Goal: Transaction & Acquisition: Obtain resource

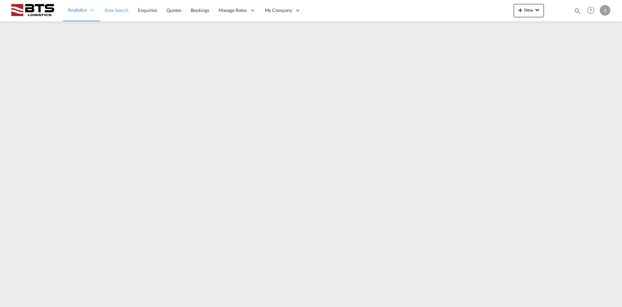
click at [121, 8] on span "Rate Search" at bounding box center [117, 10] width 24 height 6
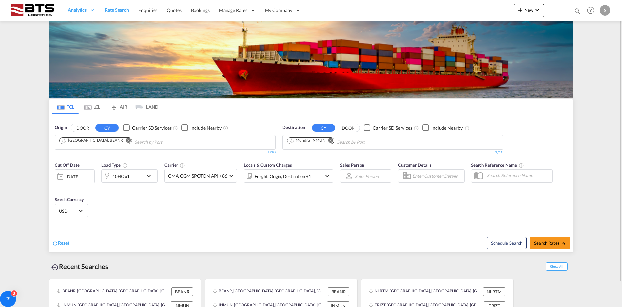
click at [126, 141] on md-icon "Remove" at bounding box center [128, 140] width 5 height 5
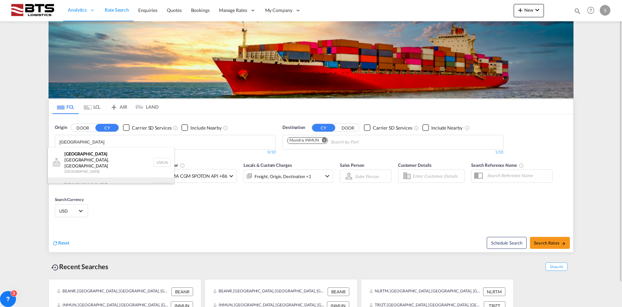
type input "[GEOGRAPHIC_DATA]"
click at [100, 181] on div "[GEOGRAPHIC_DATA] [GEOGRAPHIC_DATA] NLRTM" at bounding box center [111, 188] width 126 height 20
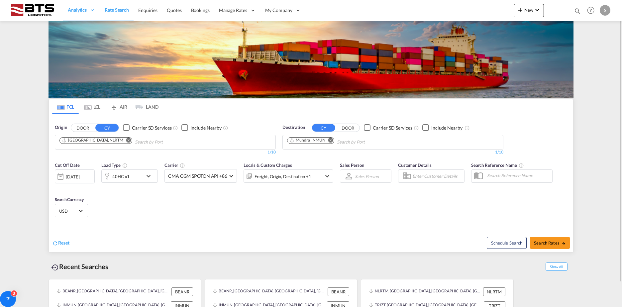
click at [331, 142] on md-icon "Remove" at bounding box center [331, 140] width 5 height 5
type input "callao"
click at [328, 152] on div "Callao [GEOGRAPHIC_DATA] PECLL" at bounding box center [339, 158] width 126 height 20
click at [124, 175] on div "40HC x1" at bounding box center [120, 176] width 17 height 9
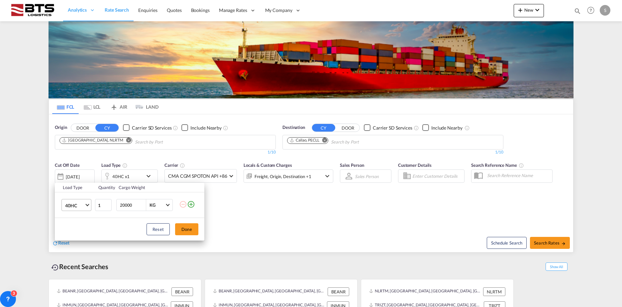
click at [82, 205] on span "40HC" at bounding box center [74, 205] width 19 height 7
click at [75, 171] on div "20GP" at bounding box center [71, 173] width 12 height 7
click at [190, 229] on button "Done" at bounding box center [186, 229] width 23 height 12
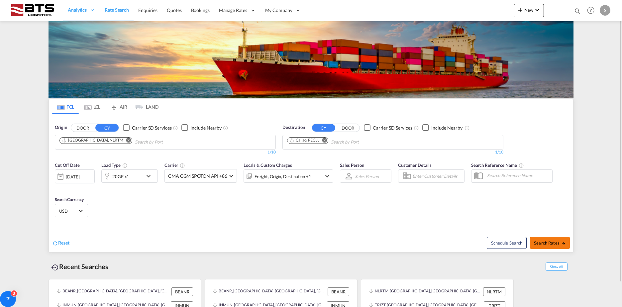
click at [556, 241] on span "Search Rates" at bounding box center [550, 242] width 32 height 5
type input "NLRTM to PECLL / [DATE]"
